Goal: Check status: Check status

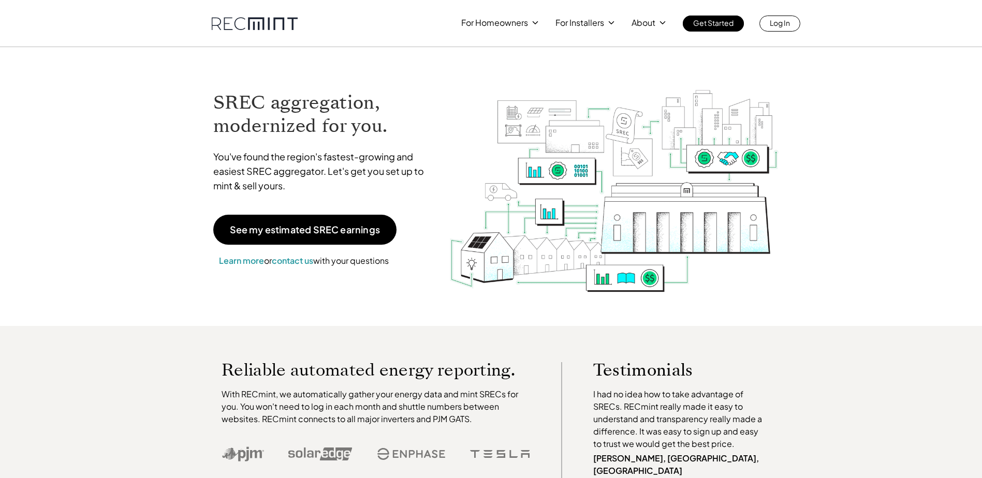
click at [767, 32] on div "For Homeowners For Installers About Get Started Log In" at bounding box center [491, 23] width 982 height 47
click at [770, 29] on p "Log In" at bounding box center [779, 23] width 20 height 14
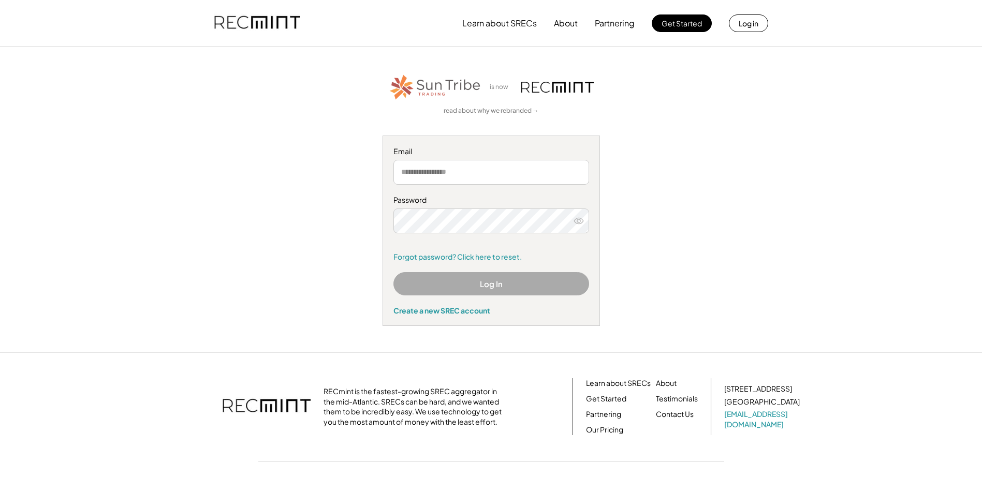
click at [450, 170] on input "email" at bounding box center [491, 172] width 196 height 25
type input "********"
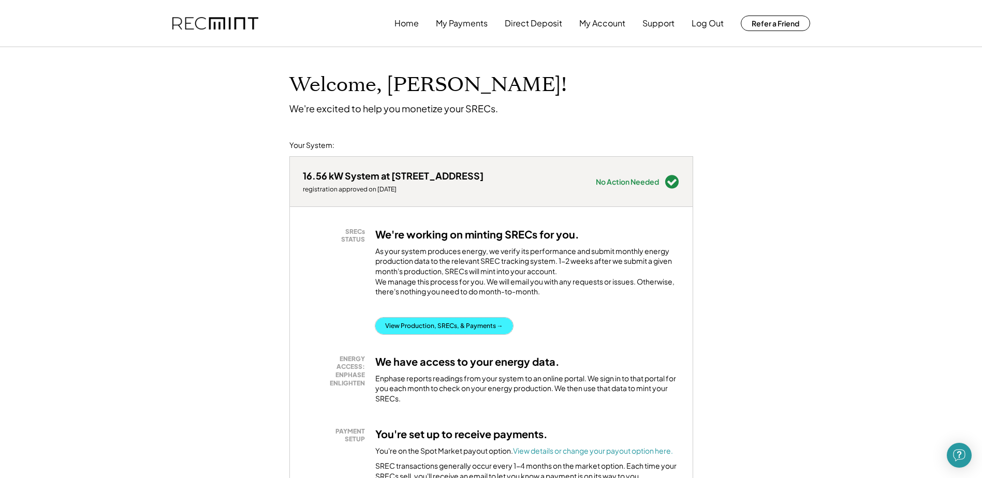
click at [471, 334] on button "View Production, SRECs, & Payments →" at bounding box center [444, 326] width 138 height 17
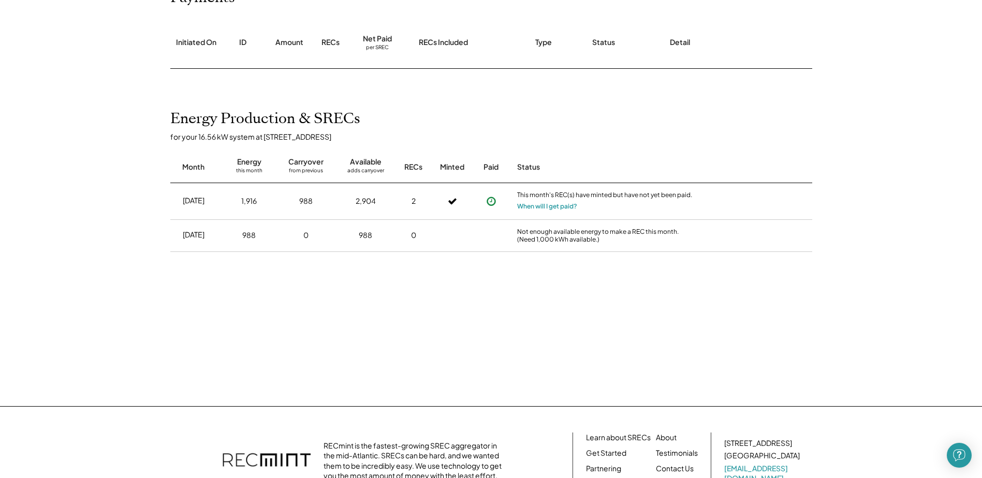
scroll to position [155, 0]
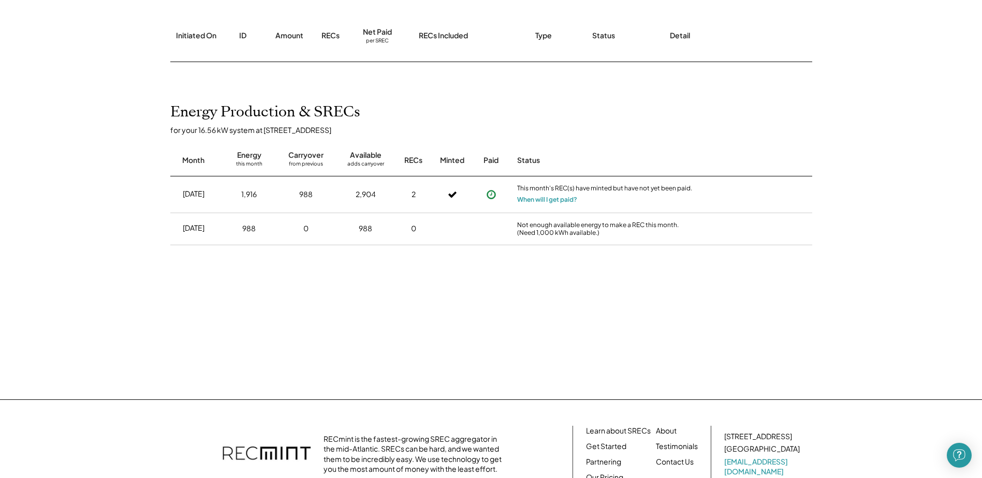
click at [492, 196] on icon at bounding box center [491, 194] width 10 height 10
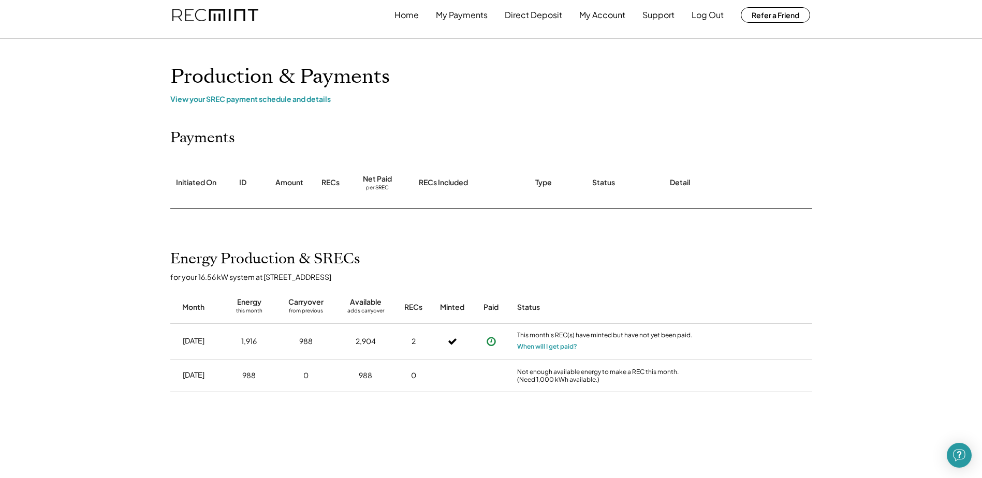
scroll to position [0, 0]
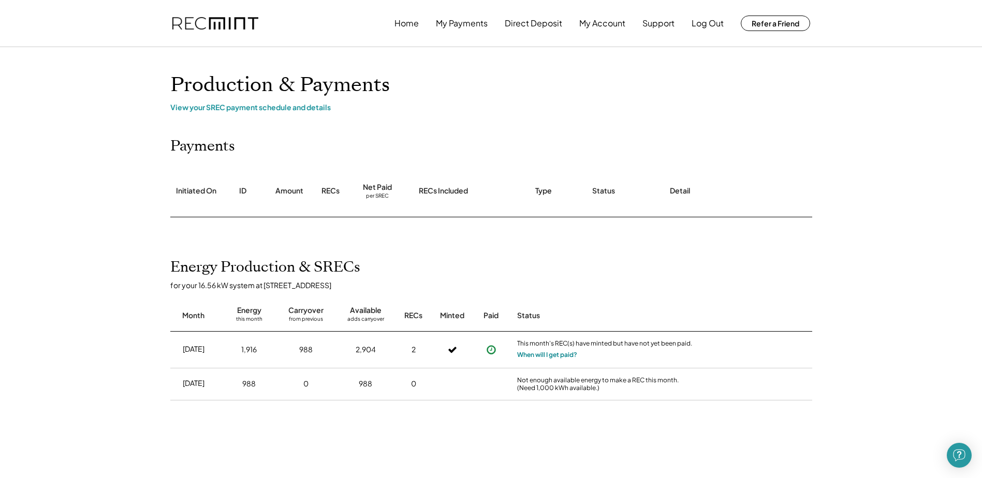
click at [558, 355] on button "When will I get paid?" at bounding box center [547, 355] width 60 height 10
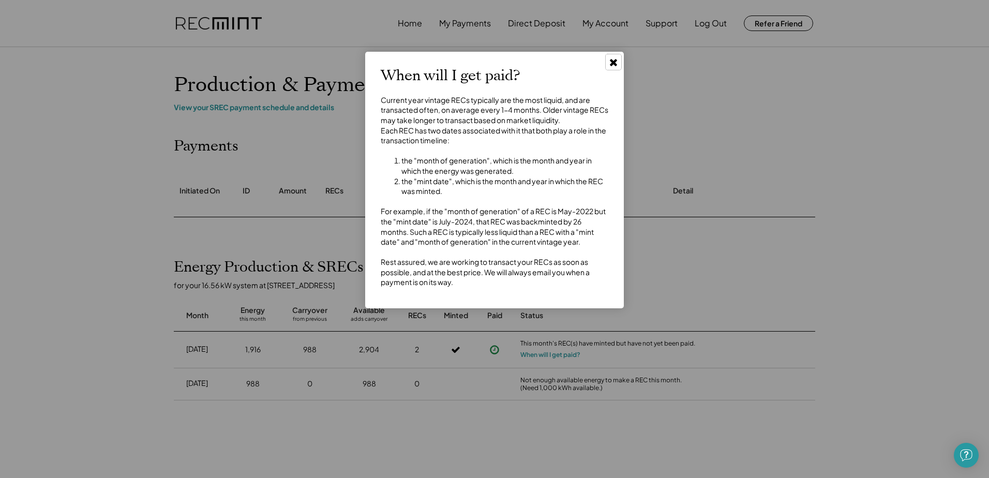
click at [616, 63] on use at bounding box center [613, 62] width 7 height 7
